Goal: Task Accomplishment & Management: Use online tool/utility

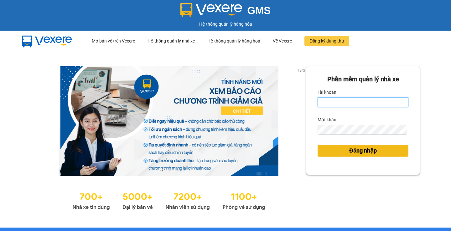
type input "phuoclongbaga.tuanhung"
click at [344, 151] on button "Đăng nhập" at bounding box center [363, 151] width 91 height 12
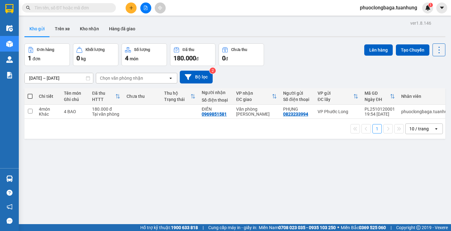
click at [31, 95] on span at bounding box center [30, 96] width 5 height 5
click at [30, 93] on input "checkbox" at bounding box center [30, 93] width 0 height 0
checkbox input "true"
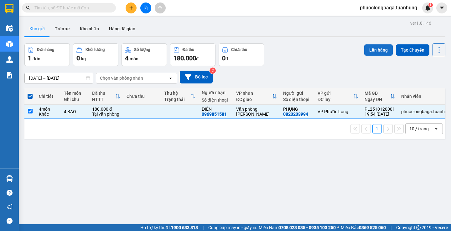
click at [374, 53] on button "Lên hàng" at bounding box center [378, 49] width 28 height 11
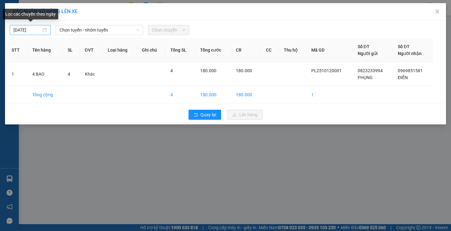
click at [44, 29] on div "13/10/2025" at bounding box center [30, 30] width 34 height 7
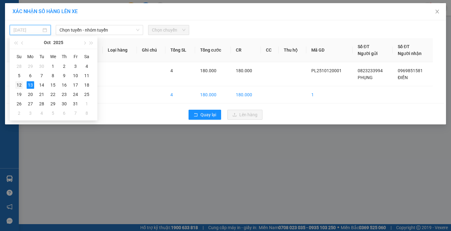
drag, startPoint x: 18, startPoint y: 86, endPoint x: 65, endPoint y: 57, distance: 55.0
click at [19, 85] on div "12" at bounding box center [19, 85] width 8 height 8
type input "12/10/2025"
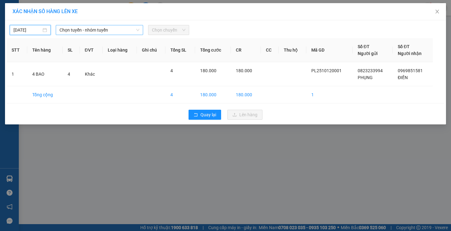
click at [105, 32] on span "Chọn tuyến - nhóm tuyến" at bounding box center [100, 29] width 80 height 9
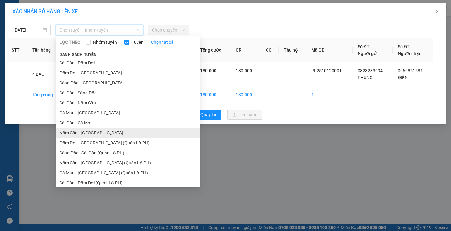
click at [89, 134] on li "Năm Căn - Sài Gòn" at bounding box center [128, 133] width 144 height 10
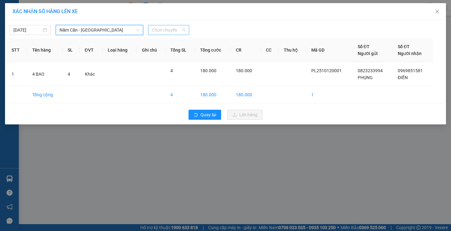
click at [166, 29] on span "Chọn chuyến" at bounding box center [169, 29] width 34 height 9
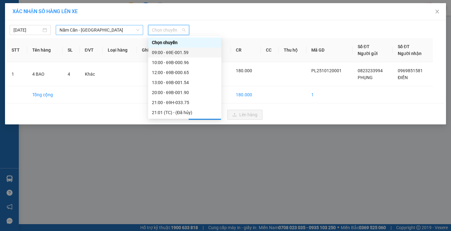
click at [105, 29] on span "Năm Căn - Sài Gòn" at bounding box center [100, 29] width 80 height 9
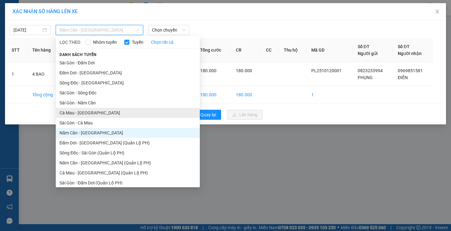
click at [85, 112] on li "Cà Mau - Sài Gòn" at bounding box center [128, 113] width 144 height 10
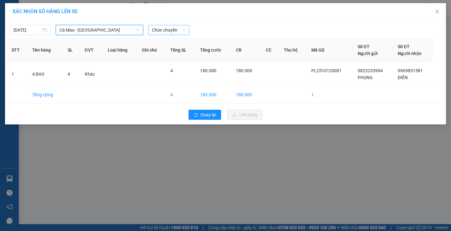
click at [176, 30] on span "Chọn chuyến" at bounding box center [169, 29] width 34 height 9
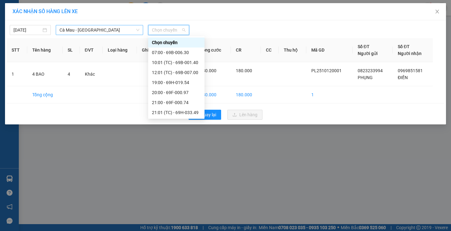
click at [111, 32] on span "Cà Mau - Sài Gòn" at bounding box center [100, 29] width 80 height 9
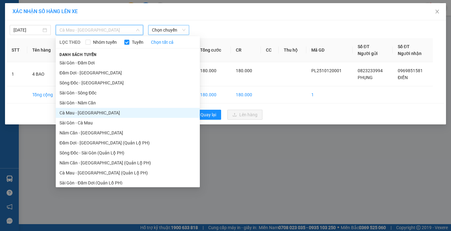
click at [163, 29] on span "Chọn chuyến" at bounding box center [169, 29] width 34 height 9
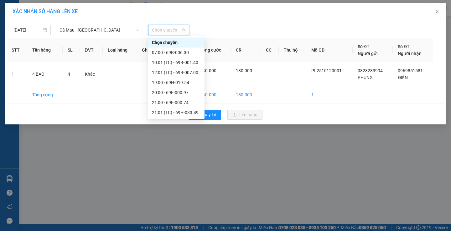
scroll to position [30, 0]
drag, startPoint x: 177, startPoint y: 114, endPoint x: 181, endPoint y: 111, distance: 4.8
click at [177, 113] on div "22:33 - 69H-019.15" at bounding box center [176, 112] width 49 height 7
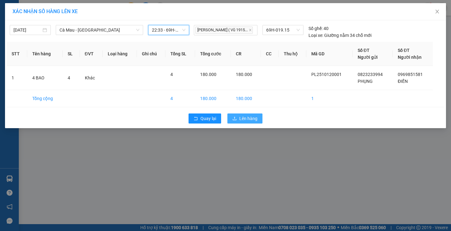
click at [244, 121] on span "Lên hàng" at bounding box center [248, 118] width 18 height 7
